Goal: Task Accomplishment & Management: Complete application form

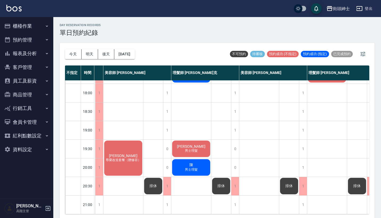
scroll to position [262, 39]
click at [74, 53] on button "今天" at bounding box center [73, 54] width 17 height 10
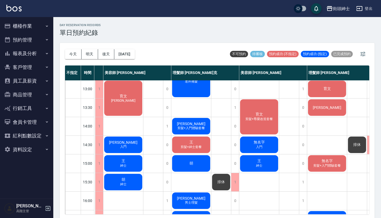
scroll to position [71, 39]
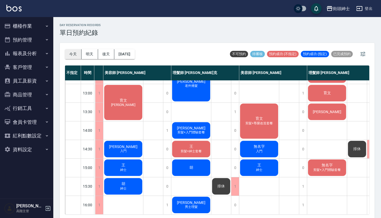
click at [75, 54] on button "今天" at bounding box center [73, 54] width 17 height 10
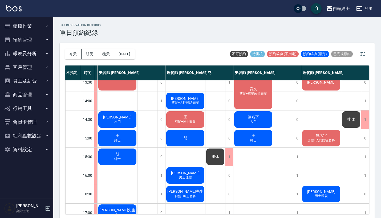
scroll to position [101, 47]
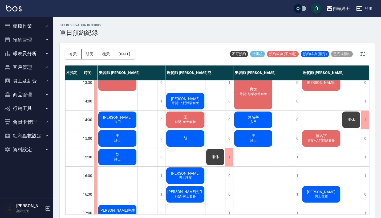
click at [244, 119] on div "無名字 入門" at bounding box center [254, 120] width 40 height 18
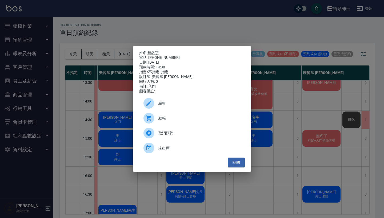
click at [277, 121] on div "姓名: 無名字 電話: [PHONE_NUMBER] 日期: [DATE] 預約時間: 14:30 指定/不指定: 指定 設計師: 美容師 小戴 同行人數: …" at bounding box center [192, 109] width 384 height 218
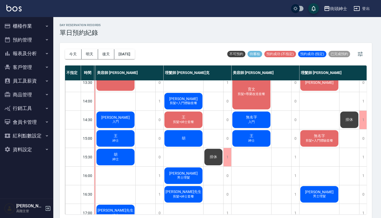
scroll to position [101, 45]
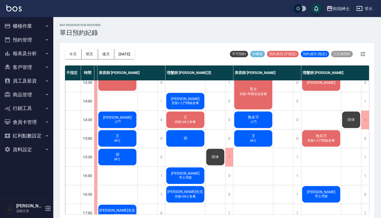
click at [327, 135] on span "無名字" at bounding box center [321, 136] width 13 height 5
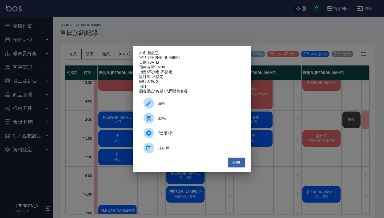
click at [305, 107] on div "姓名: 無名字 電話: [PHONE_NUMBER] 日期: [DATE] 預約時間: 15:00 指定/不指定: 不指定 設計師: 不指定 同行人數: 0 …" at bounding box center [192, 109] width 384 height 218
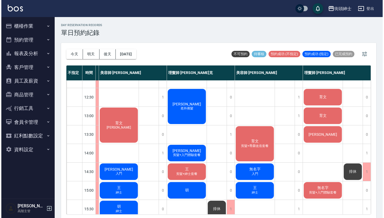
scroll to position [69, 45]
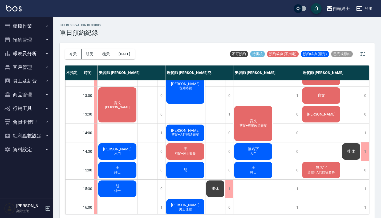
click at [259, 127] on span "剪髮+尊榮改造套餐" at bounding box center [254, 126] width 30 height 5
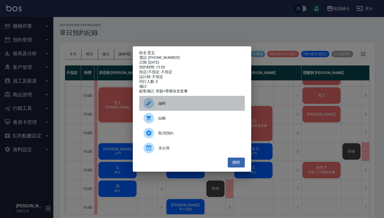
click at [219, 110] on div "編輯" at bounding box center [192, 103] width 106 height 15
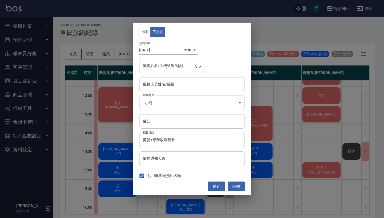
type input "美容師 [PERSON_NAME](無代號)"
type input "育文/0936638183"
click at [185, 50] on body "街頭紳士 登出 櫃檯作業 打帳單 帳單列表 掛單列表 座位開單 營業儀表板 現金收支登錄 高階收支登錄 材料自購登錄 每日結帳 排班表 現場電腦打卡 掃碼打卡…" at bounding box center [192, 110] width 384 height 220
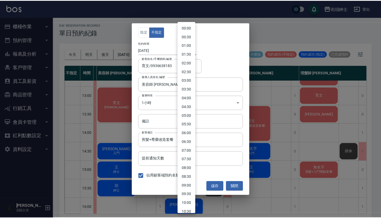
scroll to position [148, 0]
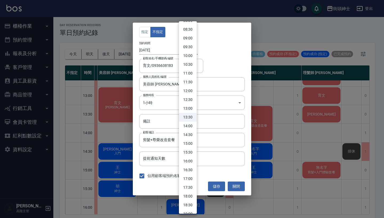
click at [223, 59] on div at bounding box center [192, 109] width 384 height 218
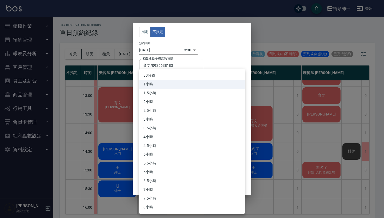
click at [202, 101] on body "街頭紳士 登出 櫃檯作業 打帳單 帳單列表 掛單列表 座位開單 營業儀表板 現金收支登錄 高階收支登錄 材料自購登錄 每日結帳 排班表 現場電腦打卡 掃碼打卡…" at bounding box center [192, 110] width 384 height 220
click at [200, 78] on li "30分鐘" at bounding box center [192, 75] width 106 height 9
type input "1"
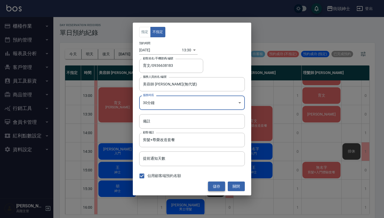
click at [214, 185] on button "儲存" at bounding box center [216, 187] width 17 height 10
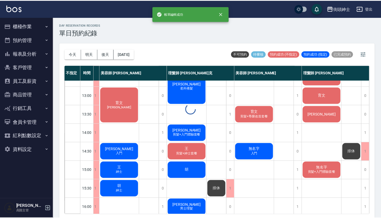
scroll to position [69, 45]
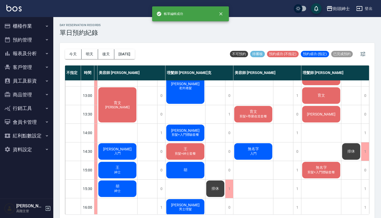
click at [262, 118] on span "剪髮+尊榮改造套餐" at bounding box center [254, 116] width 30 height 5
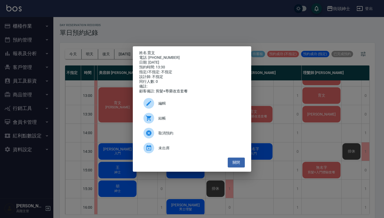
click at [192, 106] on span "編輯" at bounding box center [199, 104] width 82 height 6
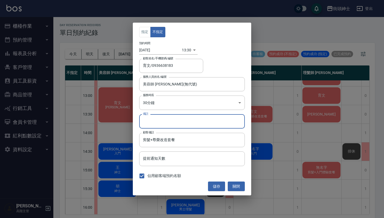
click at [192, 121] on input "備註" at bounding box center [192, 121] width 106 height 14
type input "紳士"
click at [220, 188] on button "儲存" at bounding box center [216, 187] width 17 height 10
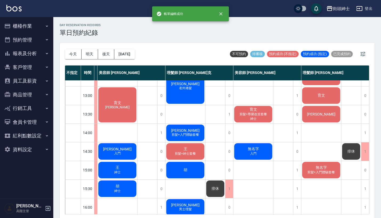
click at [261, 119] on div "育文 剪髮+尊榮改造套餐 紳士" at bounding box center [254, 114] width 40 height 18
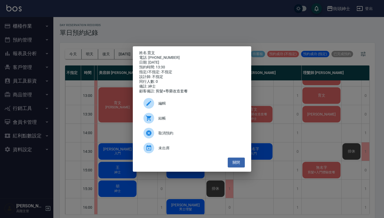
click at [290, 117] on div "姓名: 育文 電話: [PHONE_NUMBER] 日期: [DATE] 預約時間: 13:30 指定/不指定: 不指定 設計師: 不指定 同行人數: 0 備…" at bounding box center [192, 109] width 384 height 218
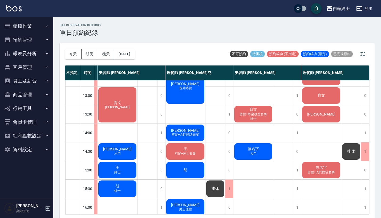
scroll to position [67, 45]
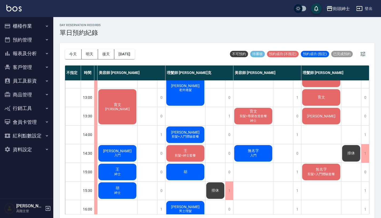
click at [323, 115] on span "[PERSON_NAME]" at bounding box center [321, 116] width 31 height 4
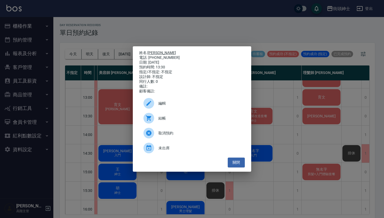
drag, startPoint x: 171, startPoint y: 55, endPoint x: 150, endPoint y: 52, distance: 21.1
click at [150, 52] on div "姓名: 詹 電話: [PHONE_NUMBER] 日期: [DATE] 預約時間: 13:30 指定/不指定: 不指定 設計師: 不指定 同行人數: 0 備註…" at bounding box center [192, 72] width 106 height 43
copy div "姓名: [PERSON_NAME] 電話: [PHONE_NUMBER]"
click at [190, 21] on div "姓名: 詹 電話: [PHONE_NUMBER] 日期: [DATE] 預約時間: 13:30 指定/不指定: 不指定 設計師: 不指定 同行人數: 0 備註…" at bounding box center [192, 109] width 384 height 218
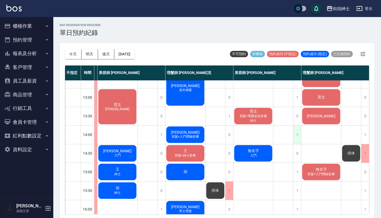
click at [295, 134] on div "1" at bounding box center [297, 135] width 8 height 18
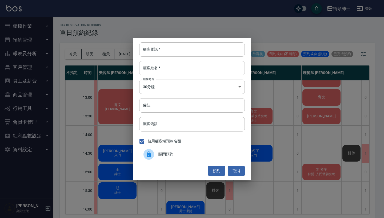
paste input "詹 電話: [PHONE_NUMBER]"
drag, startPoint x: 193, startPoint y: 53, endPoint x: 193, endPoint y: 64, distance: 11.2
type input "詹 電話: [PHONE_NUMBER]"
paste input "詹 電話: [PHONE_NUMBER]"
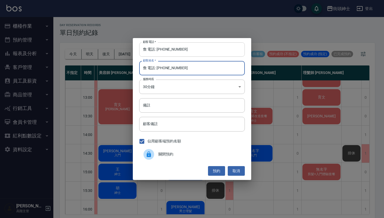
type input "詹 電話: [PHONE_NUMBER]"
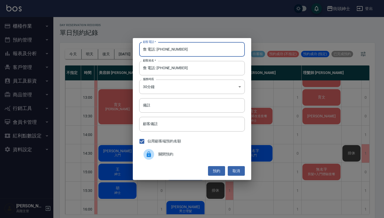
drag, startPoint x: 156, startPoint y: 50, endPoint x: 145, endPoint y: 50, distance: 11.7
click at [145, 50] on input "詹 電話: [PHONE_NUMBER]" at bounding box center [192, 49] width 106 height 14
type input "0987657128"
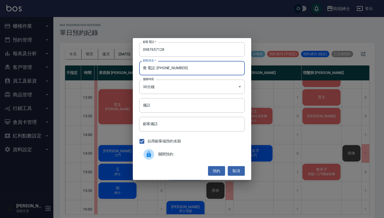
drag, startPoint x: 187, startPoint y: 66, endPoint x: 145, endPoint y: 68, distance: 42.2
click at [145, 68] on input "詹 電話: [PHONE_NUMBER]" at bounding box center [192, 68] width 106 height 14
type input "[PERSON_NAME]"
click at [208, 105] on input "備註" at bounding box center [192, 105] width 106 height 14
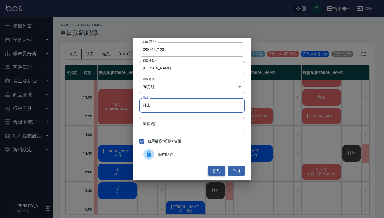
type input "紳士"
click at [215, 170] on button "預約" at bounding box center [216, 171] width 17 height 10
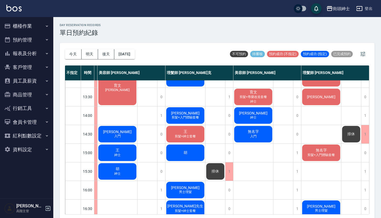
scroll to position [74, 45]
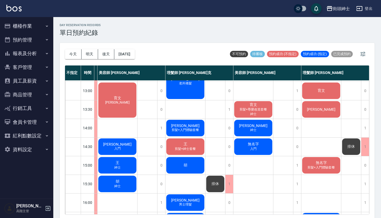
click at [345, 143] on div "排休" at bounding box center [352, 147] width 20 height 18
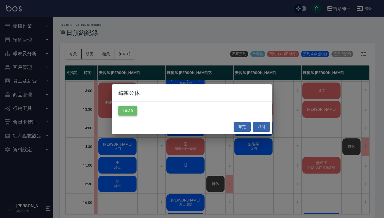
click at [127, 109] on button "14:30" at bounding box center [127, 111] width 19 height 10
click at [241, 125] on button "確定" at bounding box center [242, 127] width 17 height 10
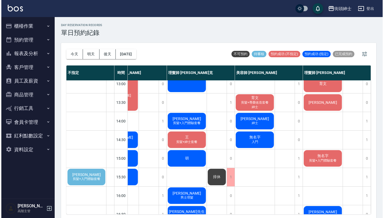
scroll to position [79, 79]
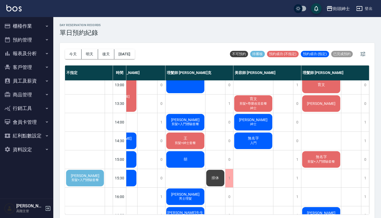
click at [320, 158] on span "無名字" at bounding box center [321, 157] width 13 height 5
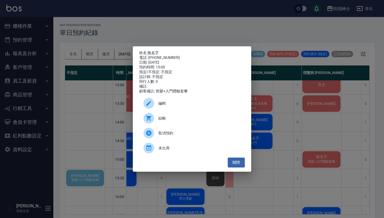
click at [206, 102] on div "編輯" at bounding box center [192, 103] width 106 height 15
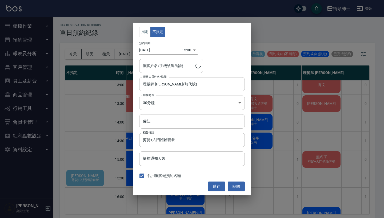
type input "無名字/0972188702"
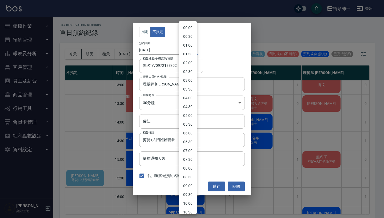
click at [188, 49] on body "街頭紳士 登出 櫃檯作業 打帳單 帳單列表 掛單列表 座位開單 營業儀表板 現金收支登錄 高階收支登錄 材料自購登錄 每日結帳 排班表 現場電腦打卡 掃碼打卡…" at bounding box center [192, 110] width 384 height 220
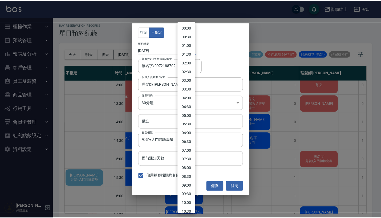
scroll to position [174, 0]
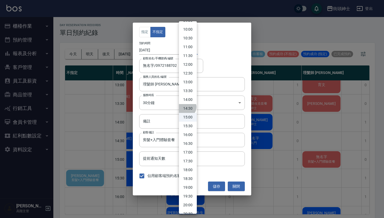
click at [186, 107] on li "14:30" at bounding box center [188, 108] width 18 height 9
type input "1758522600000"
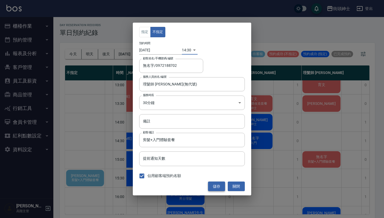
click at [221, 188] on button "儲存" at bounding box center [216, 187] width 17 height 10
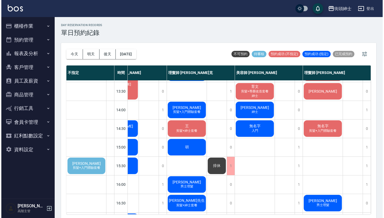
scroll to position [96, 79]
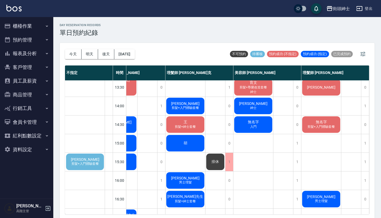
click at [261, 121] on div "無名字 入門" at bounding box center [254, 125] width 40 height 18
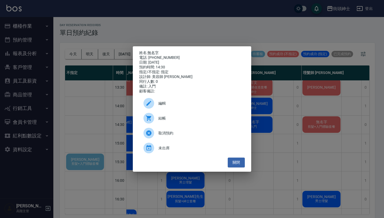
click at [213, 106] on span "編輯" at bounding box center [199, 104] width 82 height 6
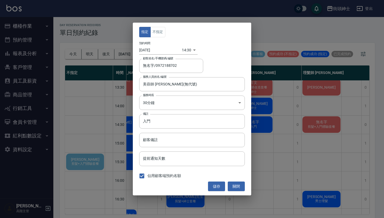
click at [187, 53] on body "街頭紳士 登出 櫃檯作業 打帳單 帳單列表 掛單列表 座位開單 營業儀表板 現金收支登錄 高階收支登錄 材料自購登錄 每日結帳 排班表 現場電腦打卡 掃碼打卡…" at bounding box center [192, 110] width 384 height 220
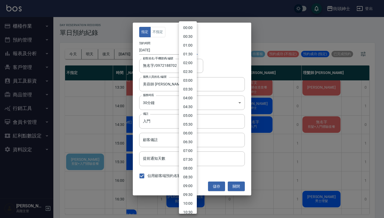
scroll to position [166, 0]
click at [188, 131] on li "15:30" at bounding box center [188, 135] width 18 height 9
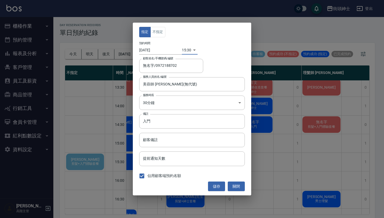
click at [184, 49] on body "街頭紳士 登出 櫃檯作業 打帳單 帳單列表 掛單列表 座位開單 營業儀表板 現金收支登錄 高階收支登錄 材料自購登錄 每日結帳 排班表 現場電腦打卡 掃碼打卡…" at bounding box center [192, 110] width 384 height 220
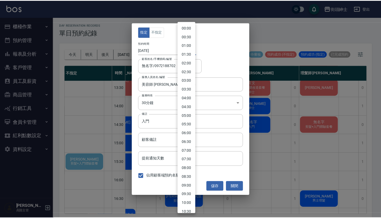
scroll to position [183, 0]
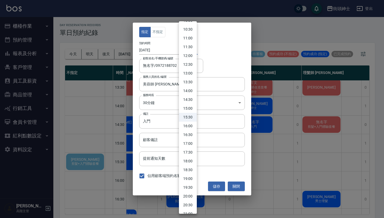
click at [190, 110] on li "15:00" at bounding box center [188, 108] width 18 height 9
type input "1758524400000"
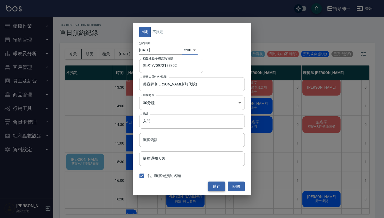
click at [217, 187] on button "儲存" at bounding box center [216, 187] width 17 height 10
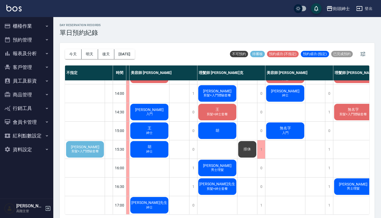
scroll to position [113, 45]
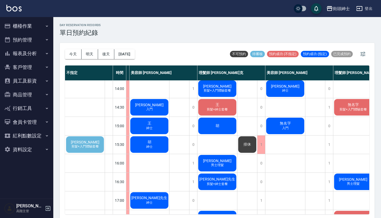
click at [151, 114] on div "[PERSON_NAME]" at bounding box center [150, 107] width 40 height 18
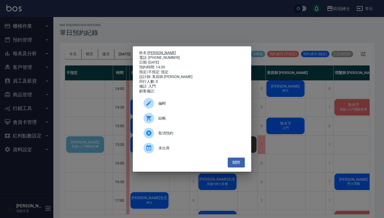
click at [156, 53] on link "[PERSON_NAME]" at bounding box center [161, 53] width 29 height 4
click at [220, 26] on div "姓名: [PERSON_NAME] 電話: [PHONE_NUMBER] 日期: [DATE] 預約時間: 14:30 指定/不指定: 指定 設計師: 美容師…" at bounding box center [192, 109] width 384 height 218
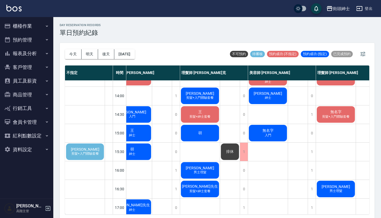
scroll to position [107, 62]
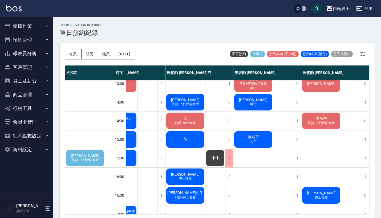
click at [87, 149] on div "[PERSON_NAME] 剪髮+入門體驗套餐" at bounding box center [85, 177] width 40 height 392
click at [86, 159] on span "剪髮+入門體驗套餐" at bounding box center [85, 160] width 30 height 5
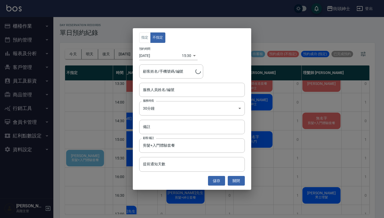
type input "[PERSON_NAME]/0975656200"
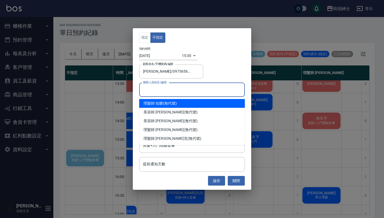
click at [152, 92] on input "服務人員姓名/編號" at bounding box center [192, 89] width 101 height 9
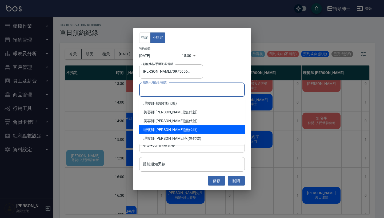
click at [162, 131] on div "理髮師 [PERSON_NAME] (無代號)" at bounding box center [192, 130] width 106 height 9
type input "理髮師 [PERSON_NAME](無代號)"
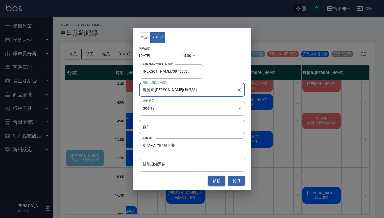
click at [213, 181] on button "儲存" at bounding box center [216, 181] width 17 height 10
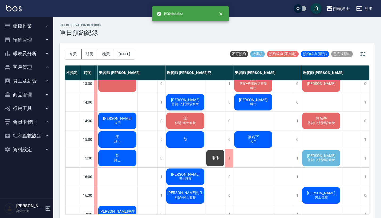
scroll to position [99, 45]
click at [326, 156] on span "[PERSON_NAME]" at bounding box center [321, 156] width 31 height 4
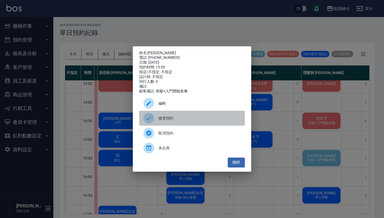
click at [191, 121] on span "接受預約" at bounding box center [199, 119] width 82 height 6
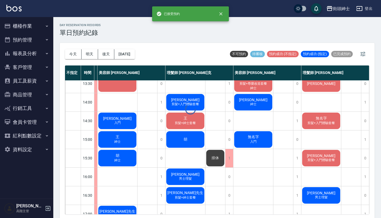
click at [309, 157] on div "[PERSON_NAME] 剪髮+入門體驗套餐" at bounding box center [322, 158] width 40 height 18
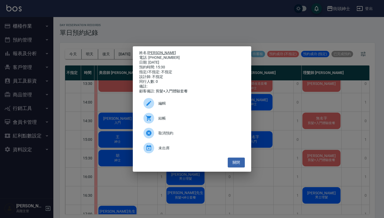
drag, startPoint x: 172, startPoint y: 54, endPoint x: 149, endPoint y: 50, distance: 23.4
click at [149, 51] on div "姓名: [PERSON_NAME] 電話: [PHONE_NUMBER] 日期: [DATE] 預約時間: 15:30 指定/不指定: 不指定 設計師: 不指…" at bounding box center [192, 72] width 106 height 43
copy div "姓名: [PERSON_NAME] 電話: [PHONE_NUMBER]"
click at [225, 31] on div "姓名: [PERSON_NAME] 電話: [PHONE_NUMBER] 日期: [DATE] 預約時間: 15:30 指定/不指定: 不指定 設計師: 不指…" at bounding box center [192, 109] width 384 height 218
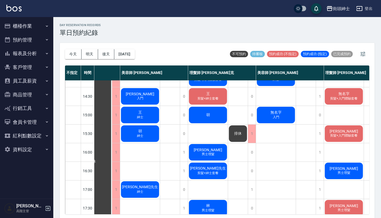
scroll to position [124, 16]
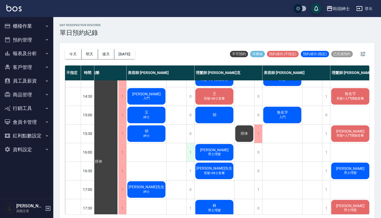
click at [194, 151] on div "1" at bounding box center [190, 152] width 8 height 18
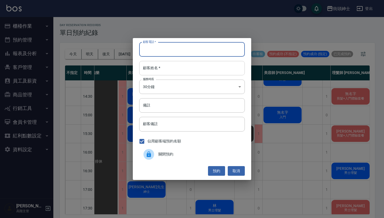
paste input "[PERSON_NAME] 電話: [PHONE_NUMBER]"
type input "[PERSON_NAME] 電話: [PHONE_NUMBER][PERSON_NAME] 電話: [PHONE_NUMBER]"
paste input "[PERSON_NAME] 電話: [PHONE_NUMBER]"
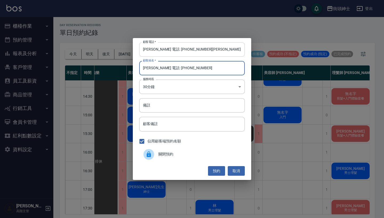
type input "[PERSON_NAME] 電話: [PHONE_NUMBER]"
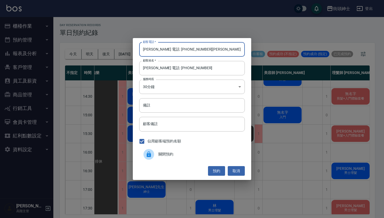
drag, startPoint x: 206, startPoint y: 50, endPoint x: 120, endPoint y: 50, distance: 86.4
click at [125, 50] on div "顧客電話   * [PERSON_NAME] 電話: [PHONE_NUMBER][PERSON_NAME] 電話: [PHONE_NUMBER] 顧客電話 …" at bounding box center [192, 109] width 384 height 218
type input "0975656200"
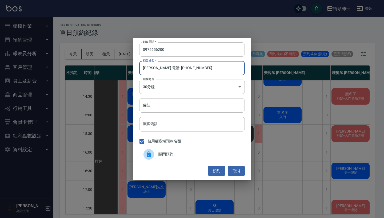
drag, startPoint x: 193, startPoint y: 70, endPoint x: 156, endPoint y: 69, distance: 37.1
click at [156, 69] on input "[PERSON_NAME] 電話: [PHONE_NUMBER]" at bounding box center [192, 68] width 106 height 14
type input "[PERSON_NAME]"
click at [216, 171] on button "預約" at bounding box center [216, 171] width 17 height 10
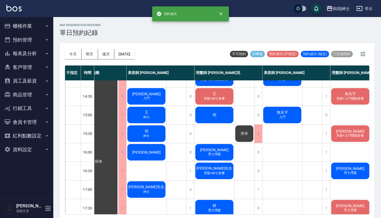
click at [154, 158] on div "[PERSON_NAME]" at bounding box center [147, 152] width 40 height 18
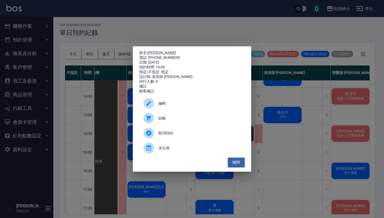
click at [186, 98] on div "編輯" at bounding box center [192, 103] width 106 height 15
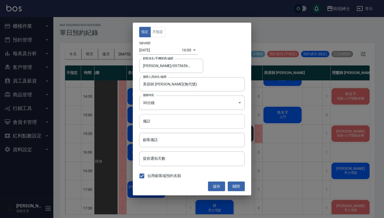
click at [181, 126] on input "備註" at bounding box center [192, 121] width 106 height 14
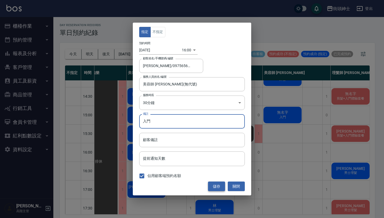
type input "入門"
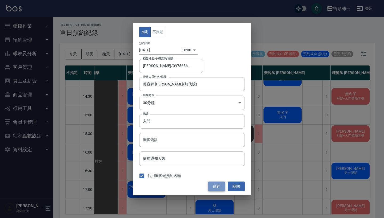
click at [218, 186] on button "儲存" at bounding box center [216, 187] width 17 height 10
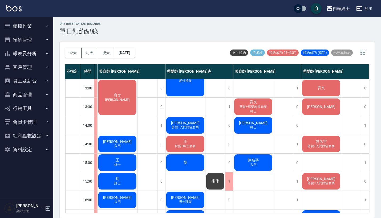
scroll to position [75, 47]
